Goal: Transaction & Acquisition: Subscribe to service/newsletter

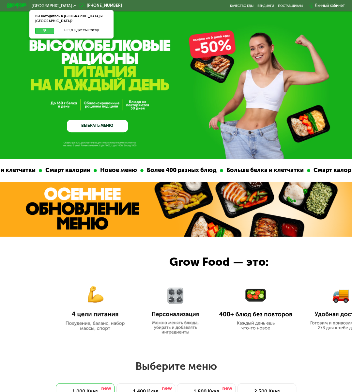
click at [41, 28] on button "Да" at bounding box center [44, 31] width 19 height 6
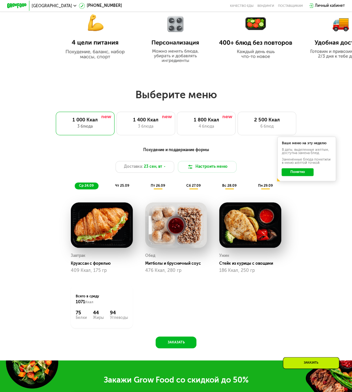
scroll to position [306, 0]
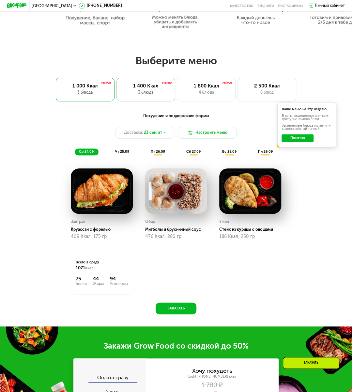
click at [136, 93] on div "3 блюда" at bounding box center [146, 93] width 48 height 6
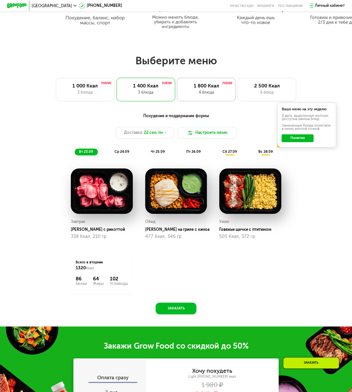
click at [204, 95] on div "4 блюда" at bounding box center [206, 93] width 48 height 6
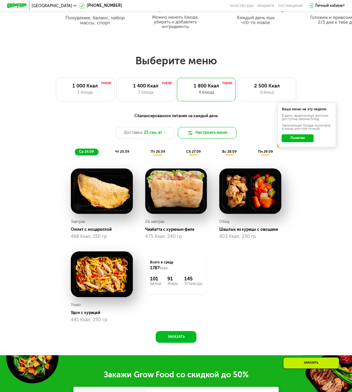
scroll to position [340, 0]
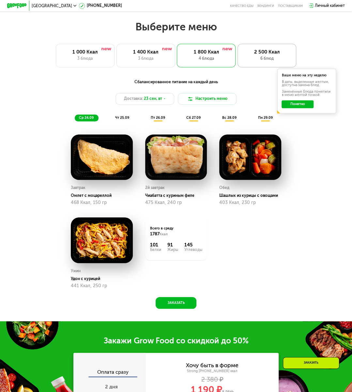
click at [271, 54] on div "2 500 Ккал" at bounding box center [267, 52] width 48 height 6
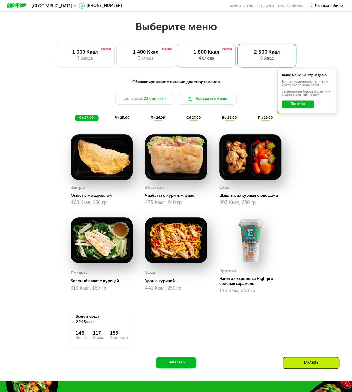
click at [216, 59] on div "4 блюда" at bounding box center [206, 59] width 48 height 6
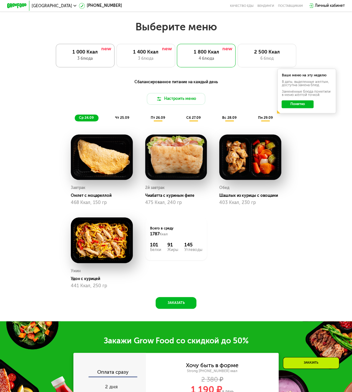
click at [102, 59] on div "3 блюда" at bounding box center [85, 59] width 48 height 6
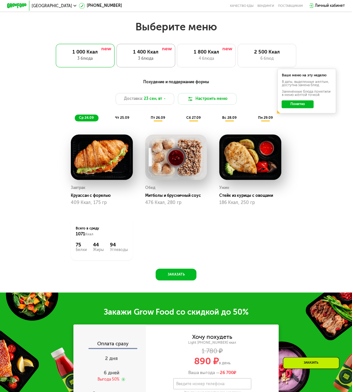
click at [140, 57] on div "3 блюда" at bounding box center [146, 59] width 48 height 6
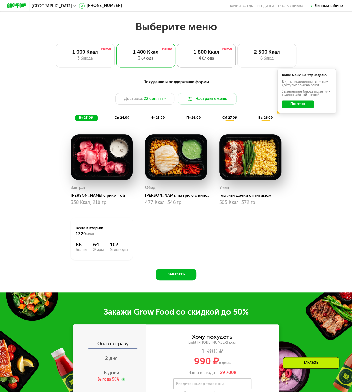
click at [208, 61] on div "4 блюда" at bounding box center [206, 59] width 48 height 6
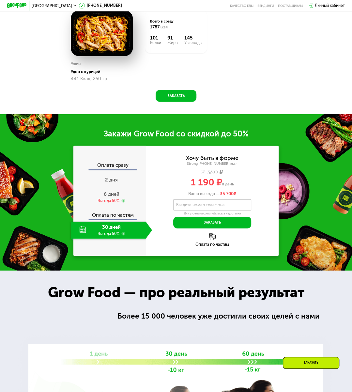
scroll to position [559, 0]
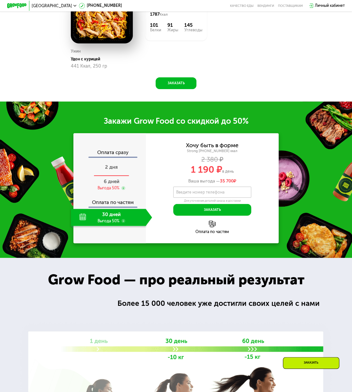
click at [105, 169] on div "2 дня" at bounding box center [111, 167] width 81 height 17
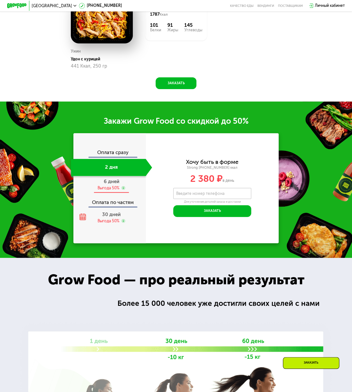
click at [105, 186] on div "Выгода 50%" at bounding box center [109, 189] width 22 height 6
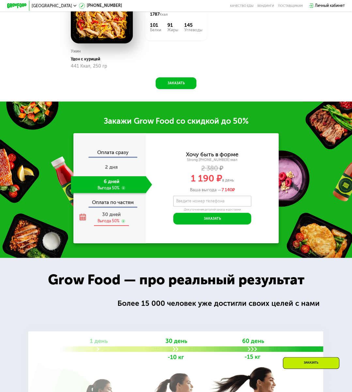
click at [114, 213] on span "30 дней" at bounding box center [111, 215] width 19 height 6
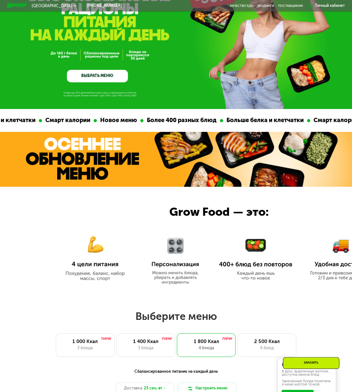
scroll to position [0, 0]
